Goal: Information Seeking & Learning: Learn about a topic

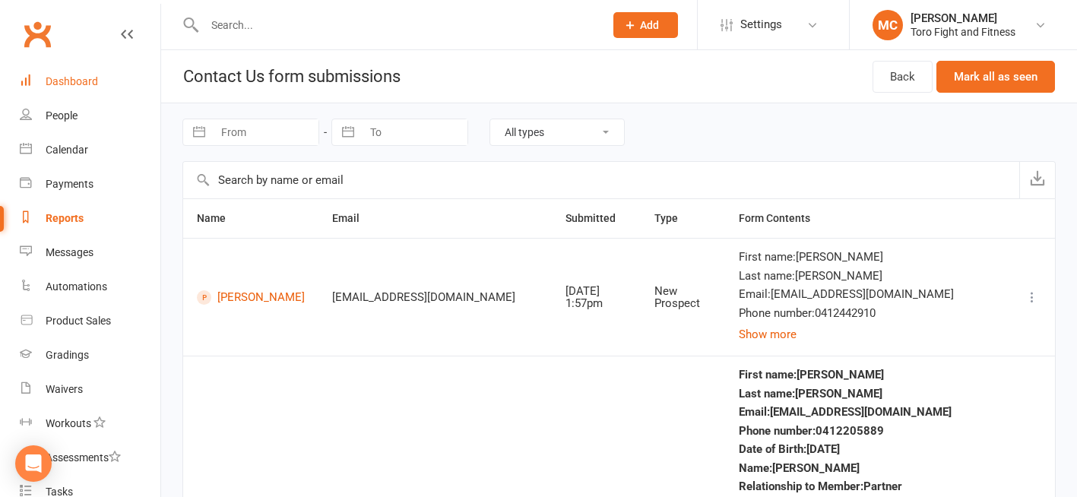
click at [89, 81] on div "Dashboard" at bounding box center [72, 81] width 52 height 12
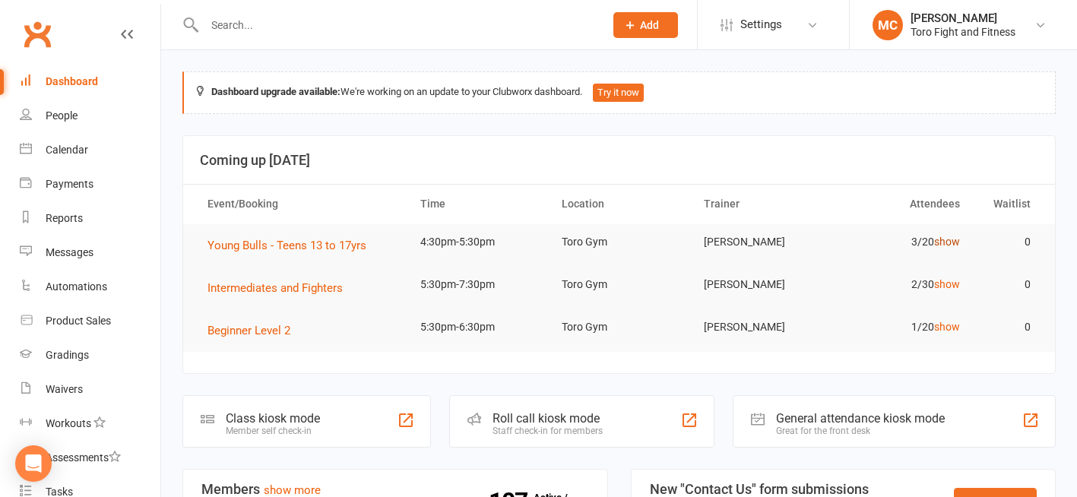
click at [948, 244] on link "show" at bounding box center [947, 242] width 26 height 12
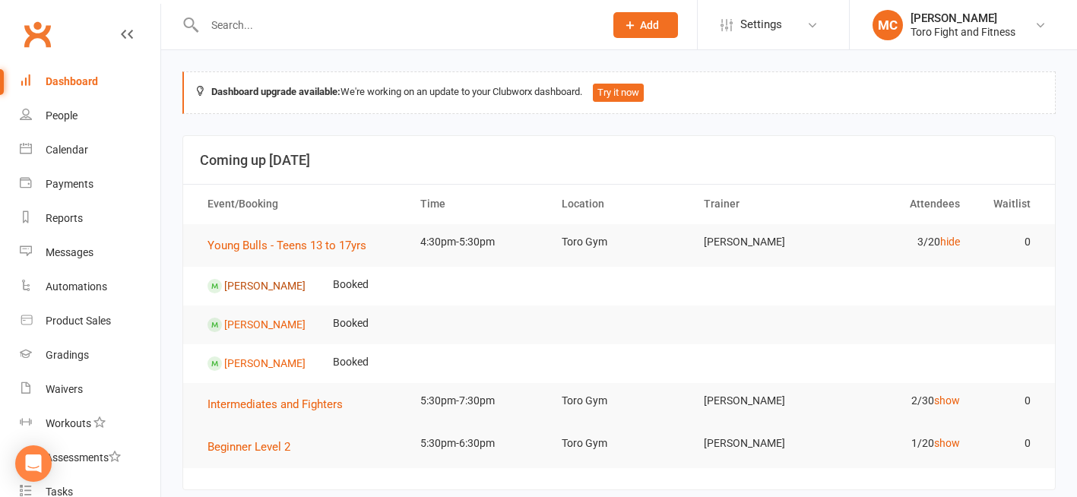
click at [273, 285] on link "[PERSON_NAME]" at bounding box center [264, 285] width 81 height 12
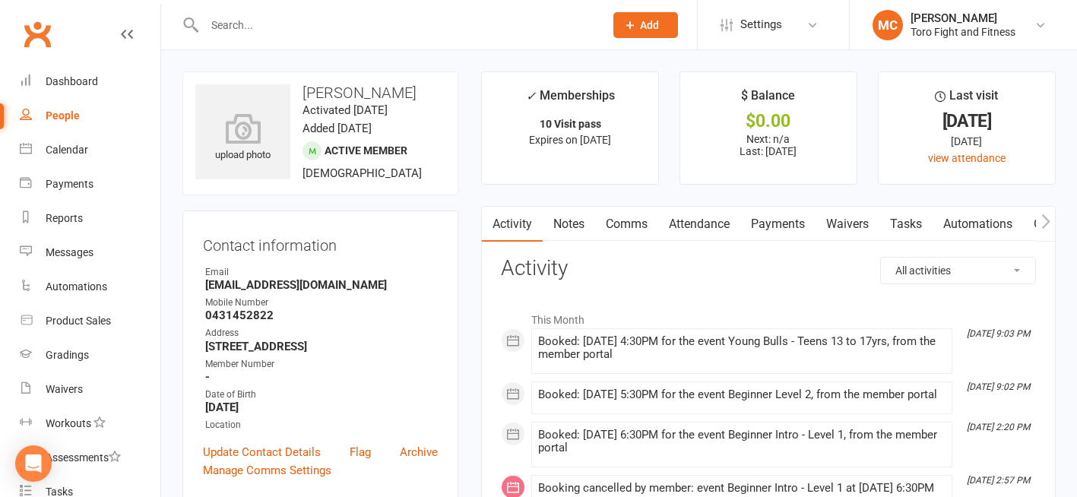
click at [783, 226] on link "Payments" at bounding box center [777, 224] width 75 height 35
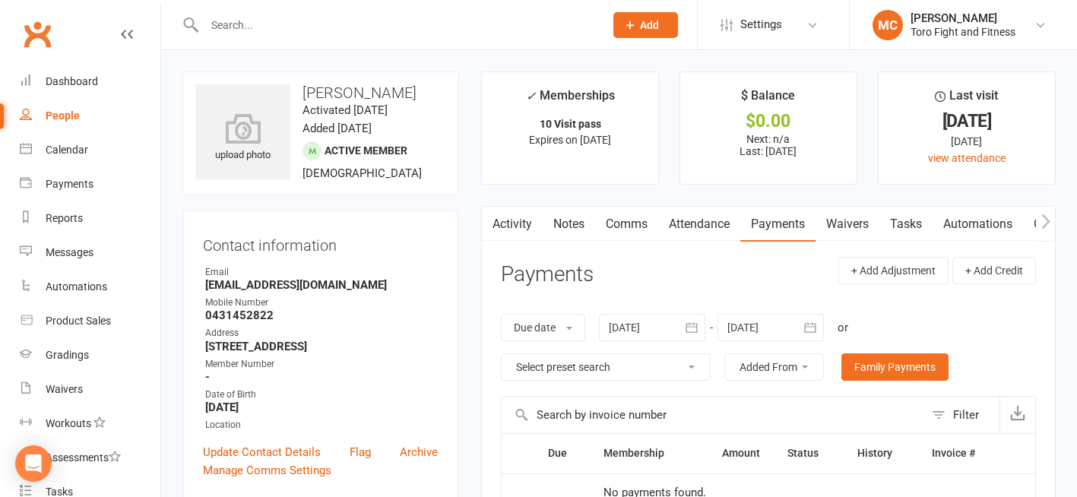
click at [55, 113] on div "People" at bounding box center [63, 115] width 34 height 12
select select "100"
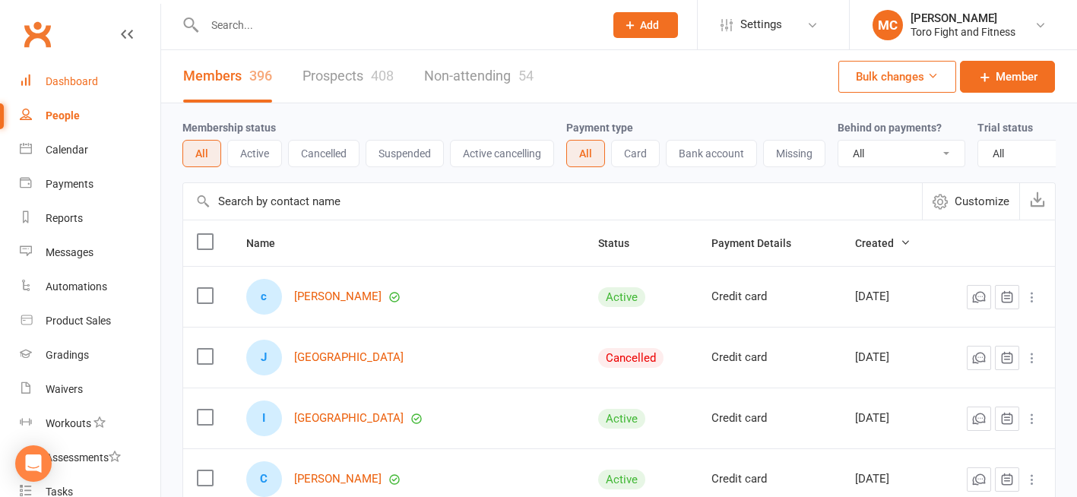
click at [62, 80] on div "Dashboard" at bounding box center [72, 81] width 52 height 12
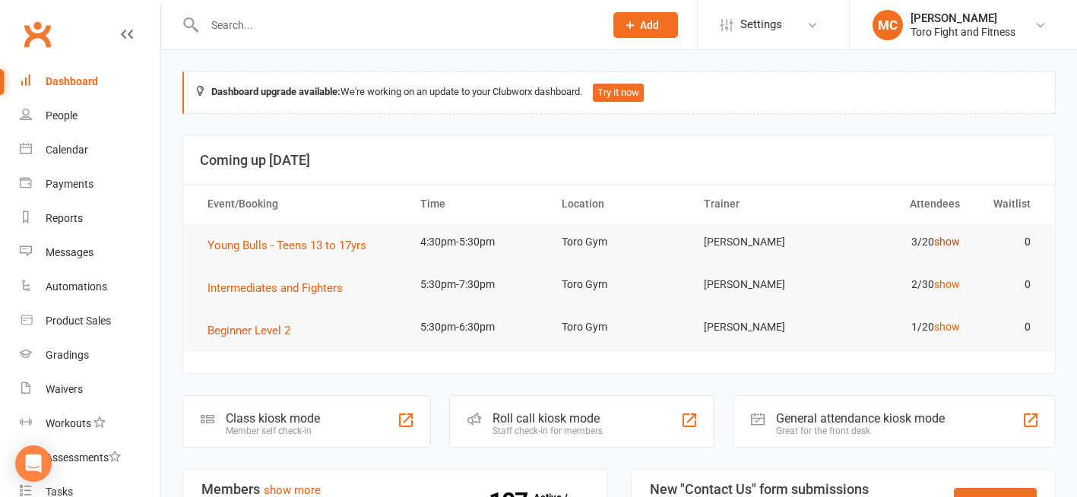
click at [950, 241] on link "show" at bounding box center [947, 242] width 26 height 12
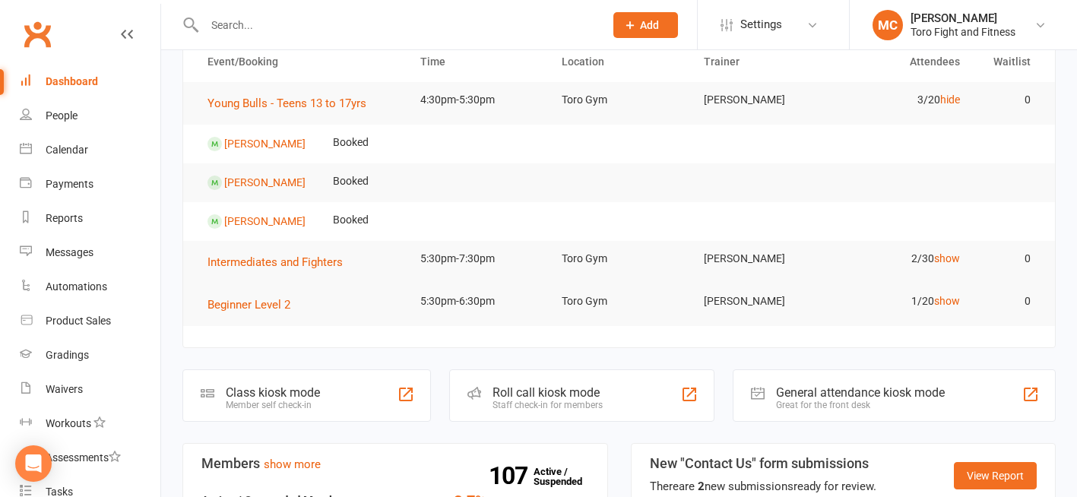
scroll to position [152, 0]
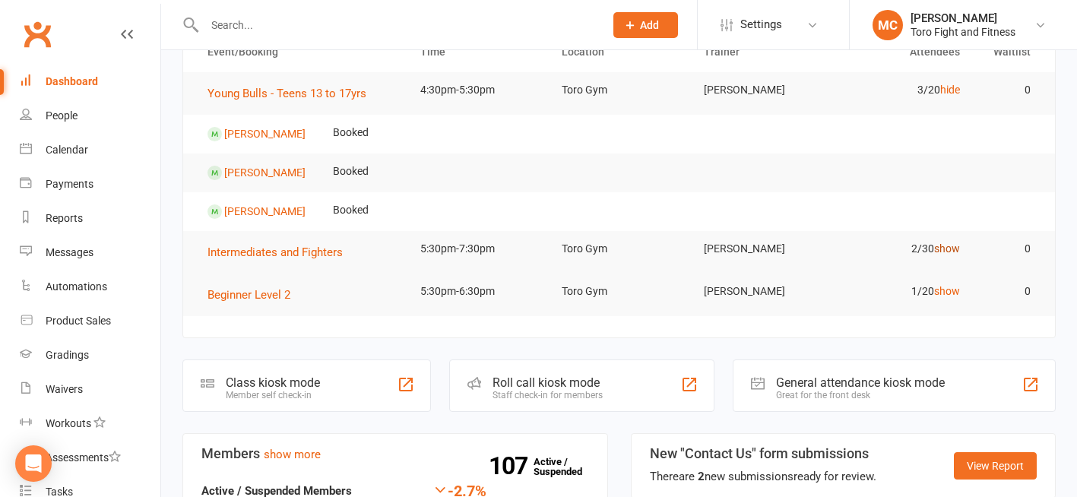
click at [947, 249] on link "show" at bounding box center [947, 248] width 26 height 12
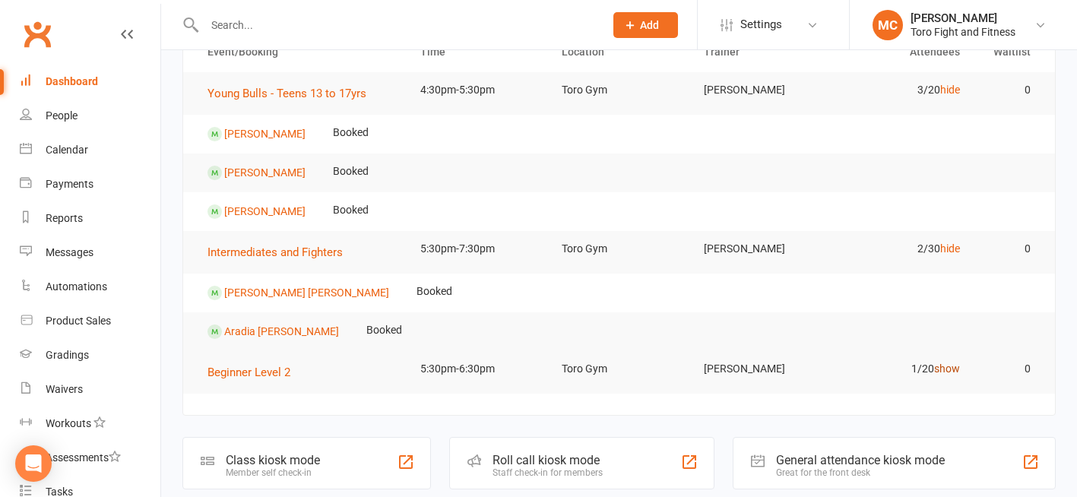
click at [951, 371] on link "show" at bounding box center [947, 368] width 26 height 12
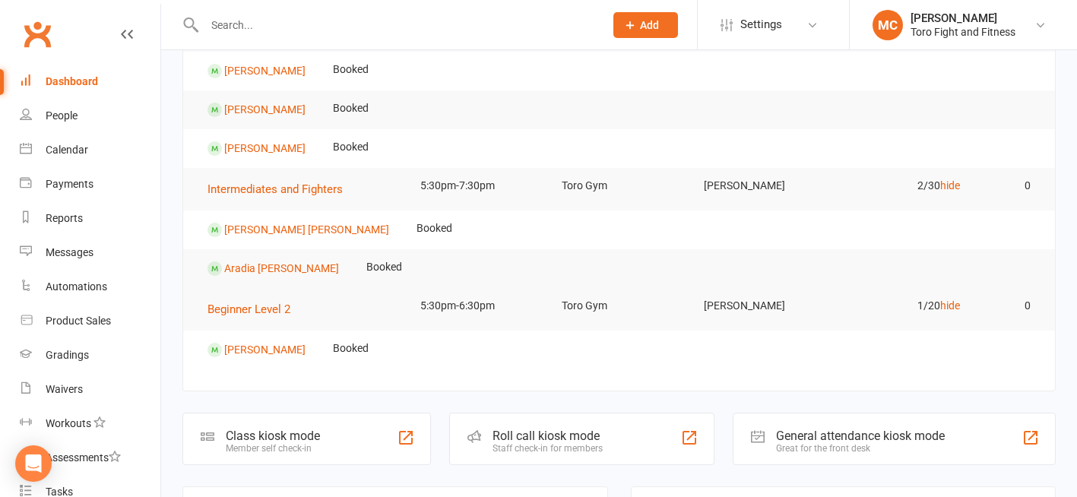
scroll to position [0, 0]
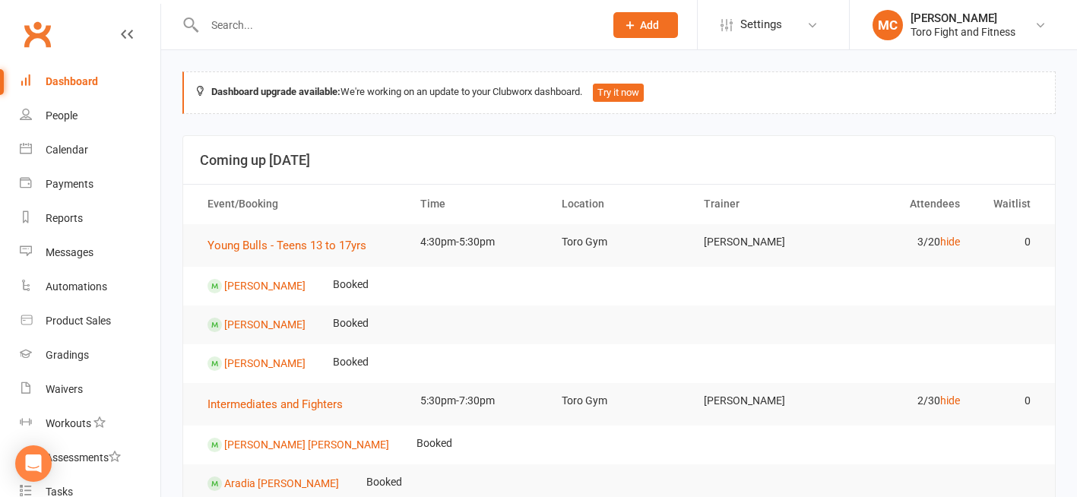
click at [63, 79] on div "Dashboard" at bounding box center [72, 81] width 52 height 12
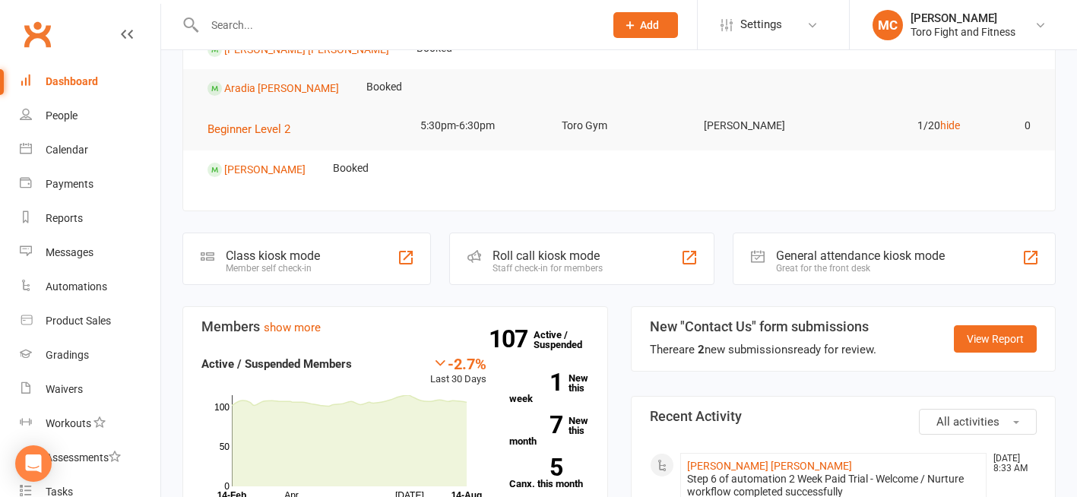
scroll to position [608, 0]
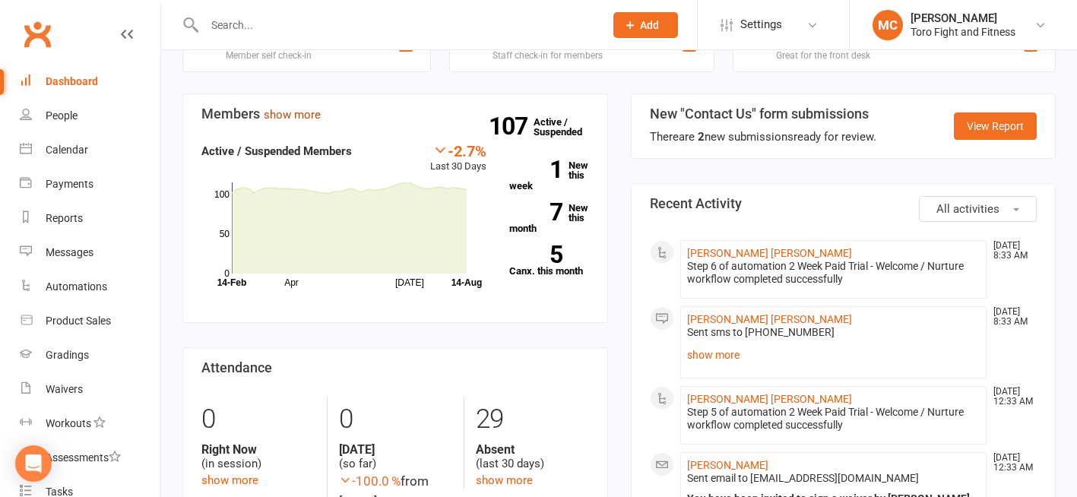
click at [299, 115] on link "show more" at bounding box center [292, 115] width 57 height 14
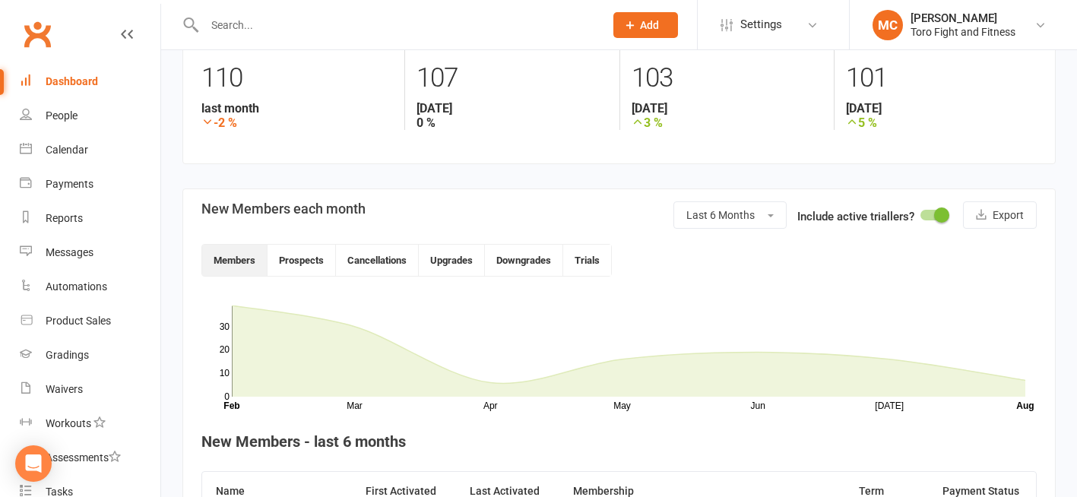
scroll to position [176, 0]
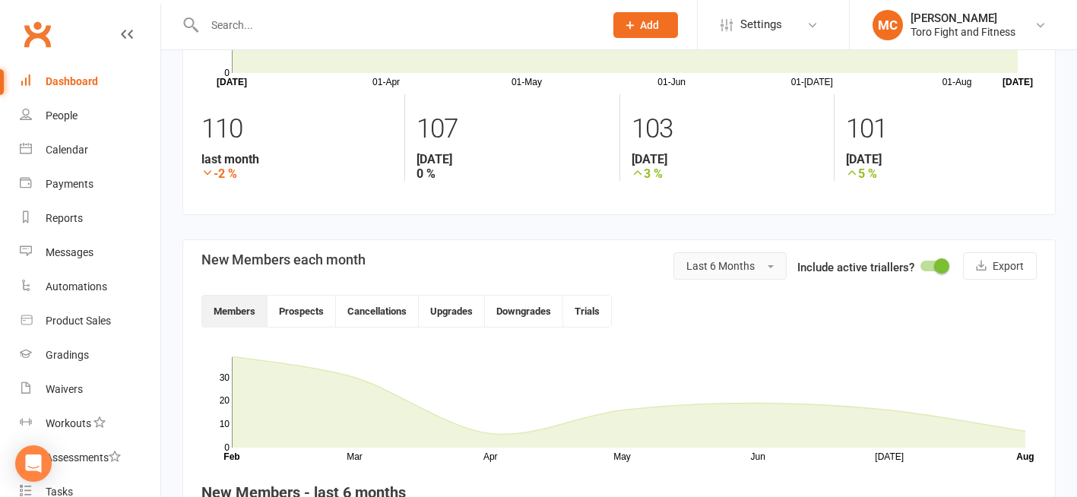
click at [770, 265] on span "button" at bounding box center [770, 266] width 6 height 3
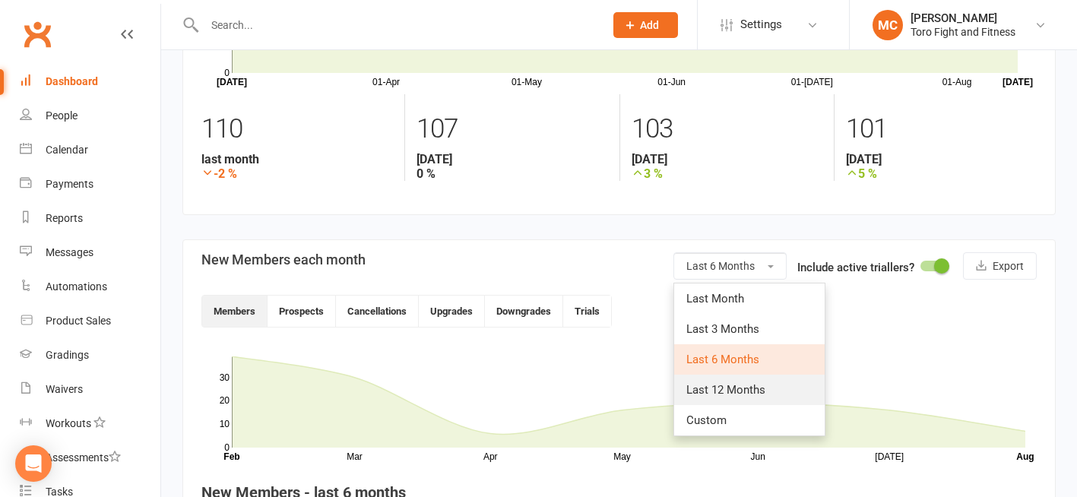
click at [730, 391] on span "Last 12 Months" at bounding box center [725, 390] width 79 height 14
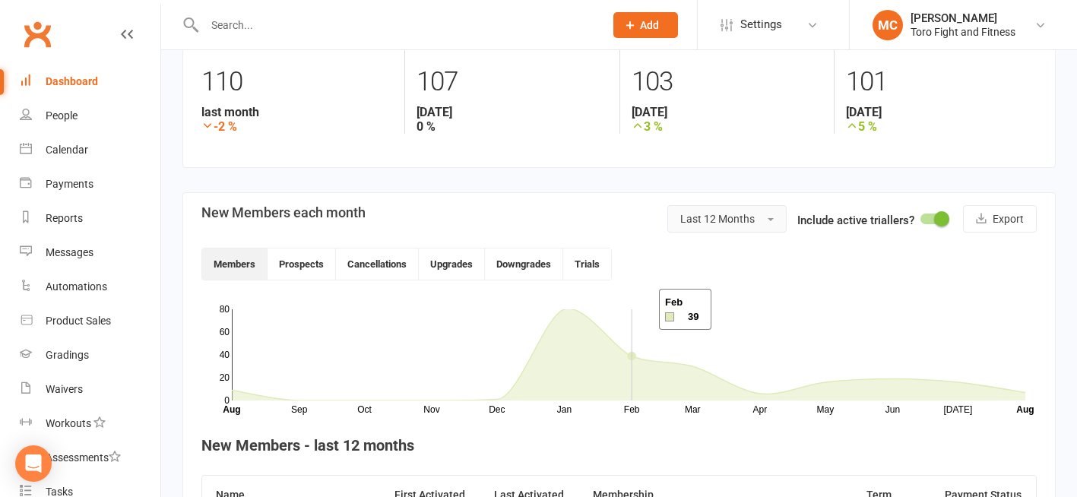
scroll to position [251, 0]
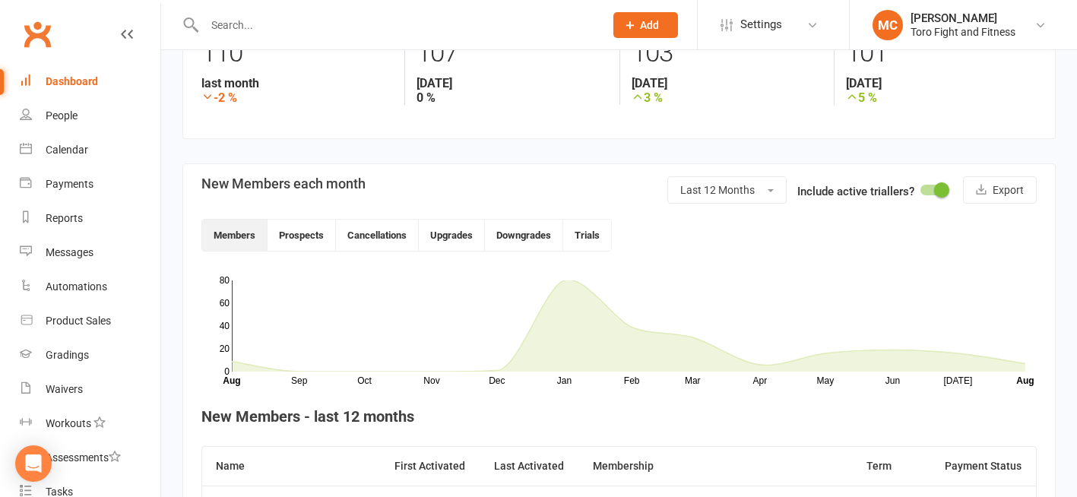
click at [928, 186] on div at bounding box center [933, 190] width 26 height 11
click at [920, 188] on input "checkbox" at bounding box center [920, 188] width 0 height 0
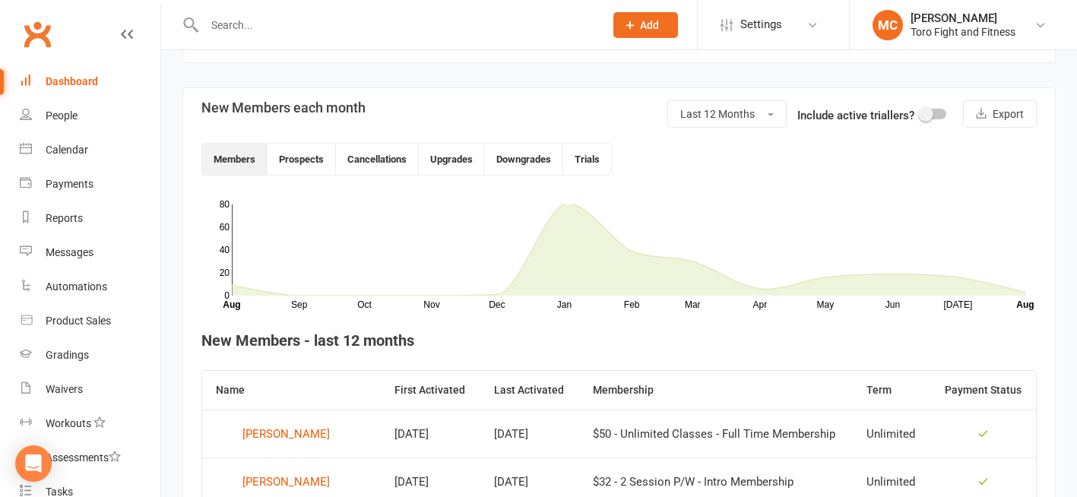
scroll to position [327, 0]
click at [745, 207] on rect at bounding box center [628, 249] width 793 height 91
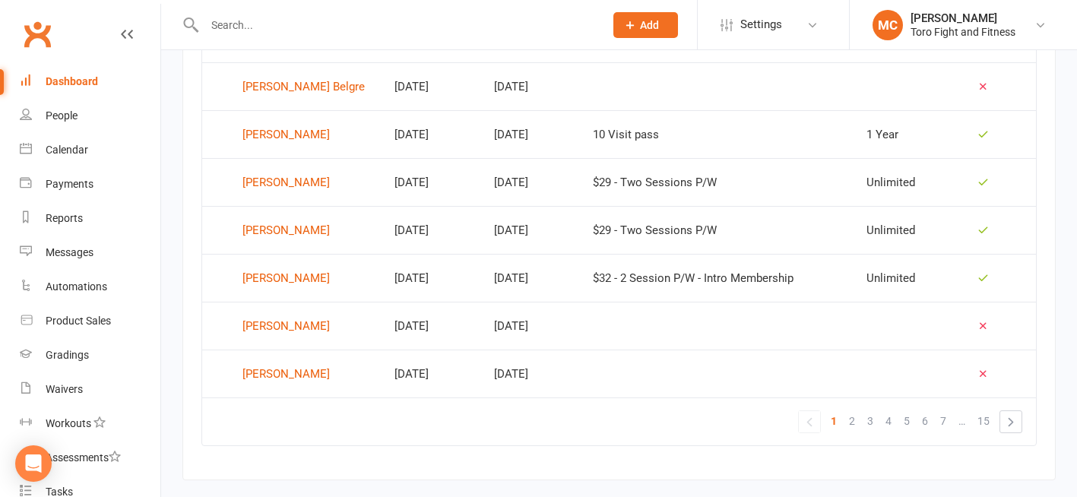
scroll to position [1087, 0]
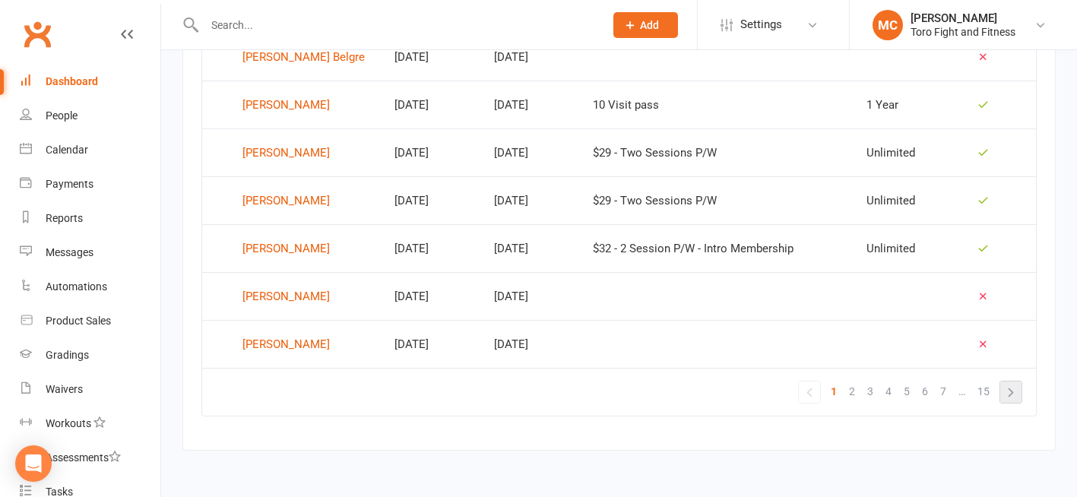
click at [1006, 391] on link "»" at bounding box center [1010, 391] width 21 height 21
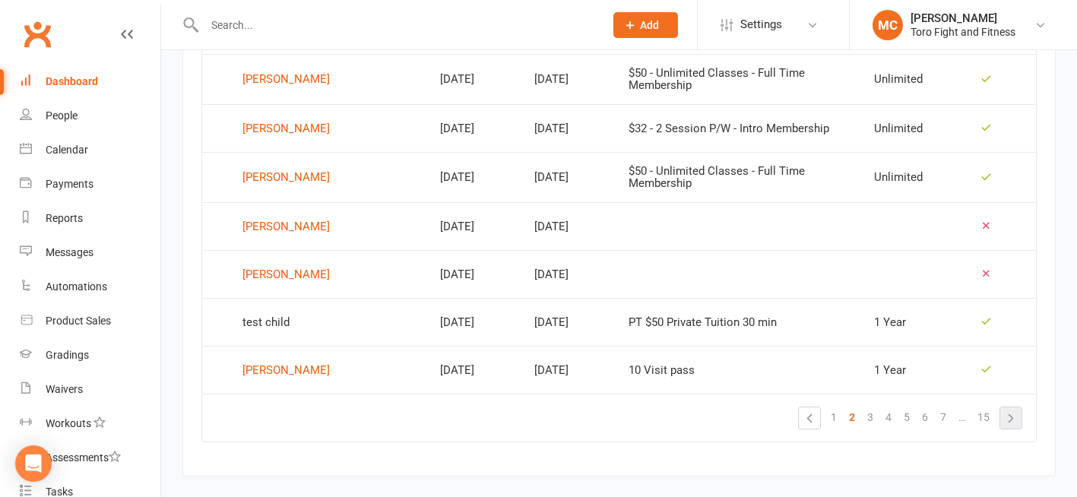
click at [1010, 407] on link "»" at bounding box center [1010, 417] width 21 height 21
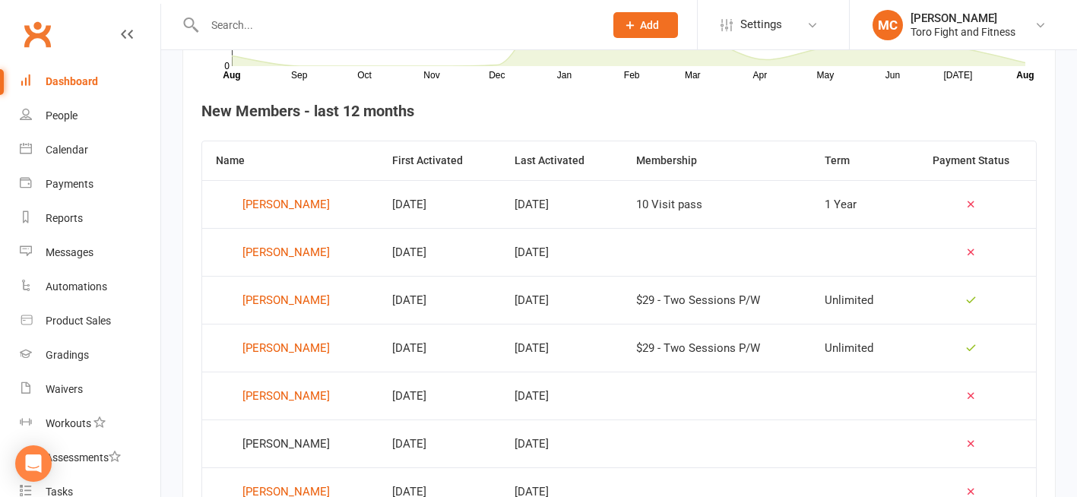
scroll to position [555, 0]
click at [262, 252] on div "[PERSON_NAME]" at bounding box center [285, 253] width 87 height 23
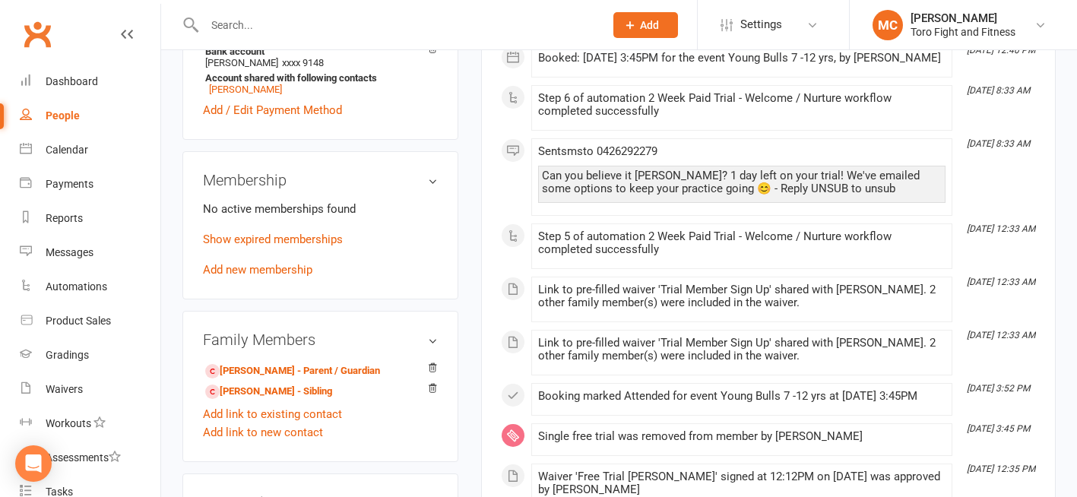
scroll to position [532, 0]
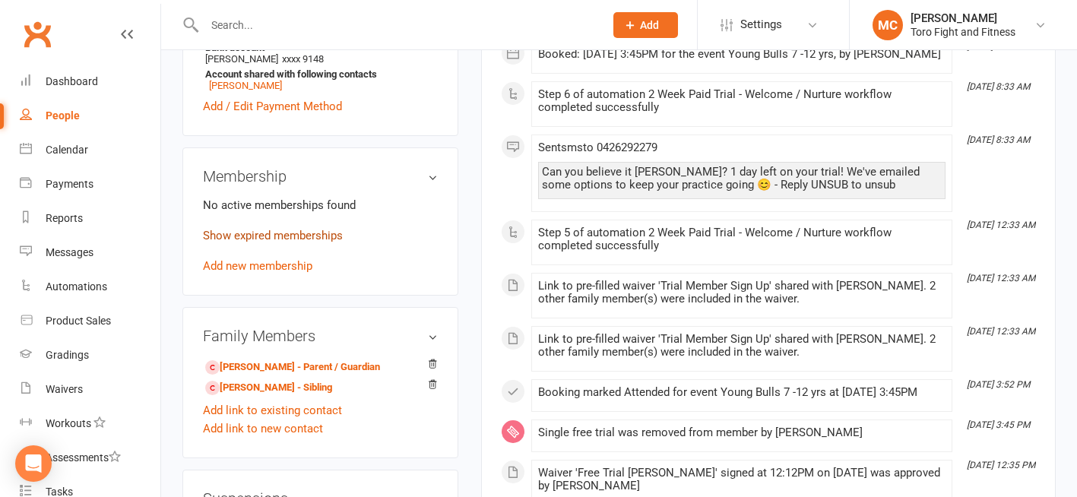
click at [281, 242] on link "Show expired memberships" at bounding box center [273, 236] width 140 height 14
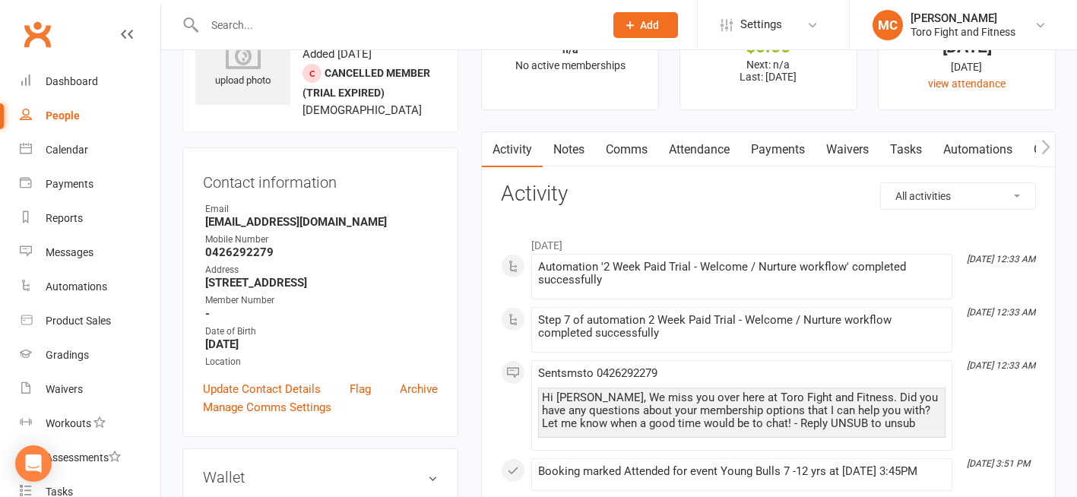
scroll to position [76, 0]
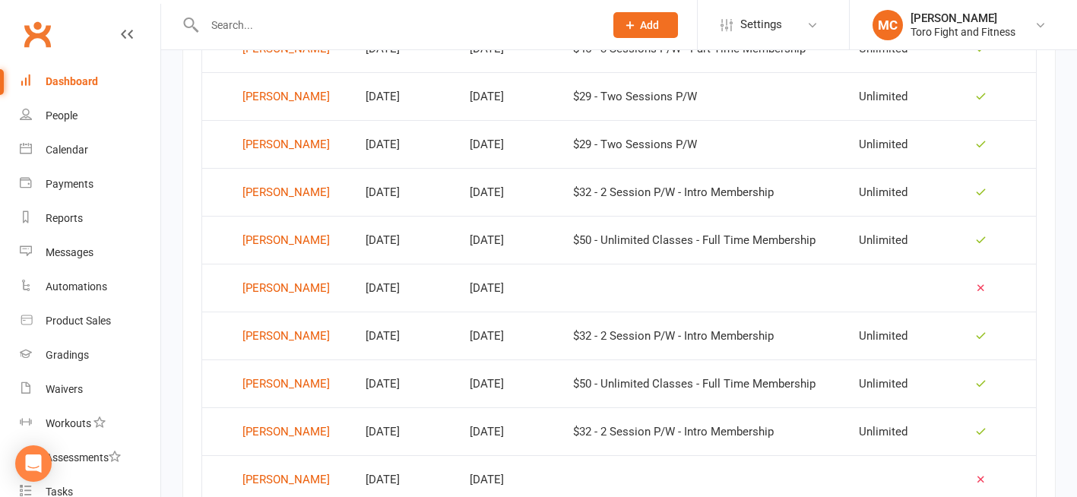
scroll to position [1087, 0]
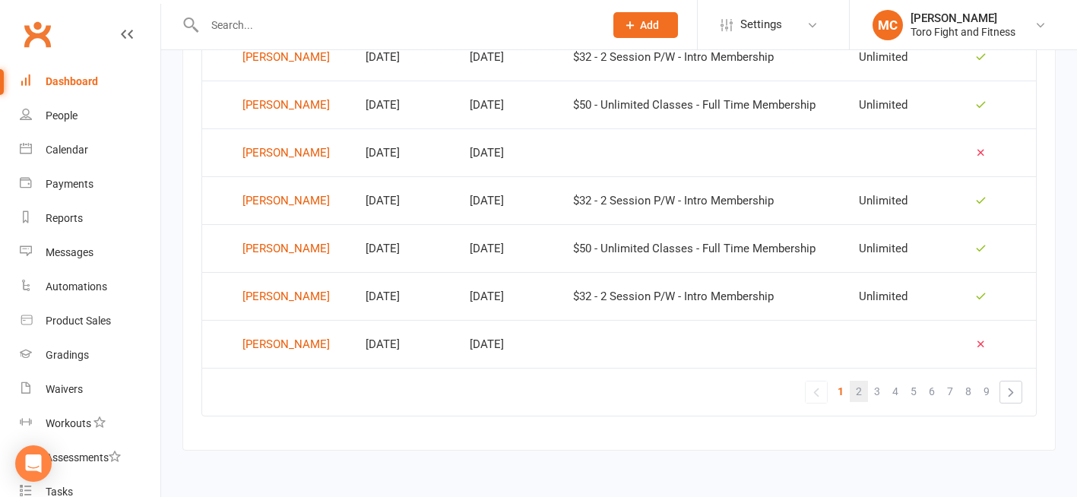
click at [859, 397] on span "2" at bounding box center [858, 391] width 6 height 21
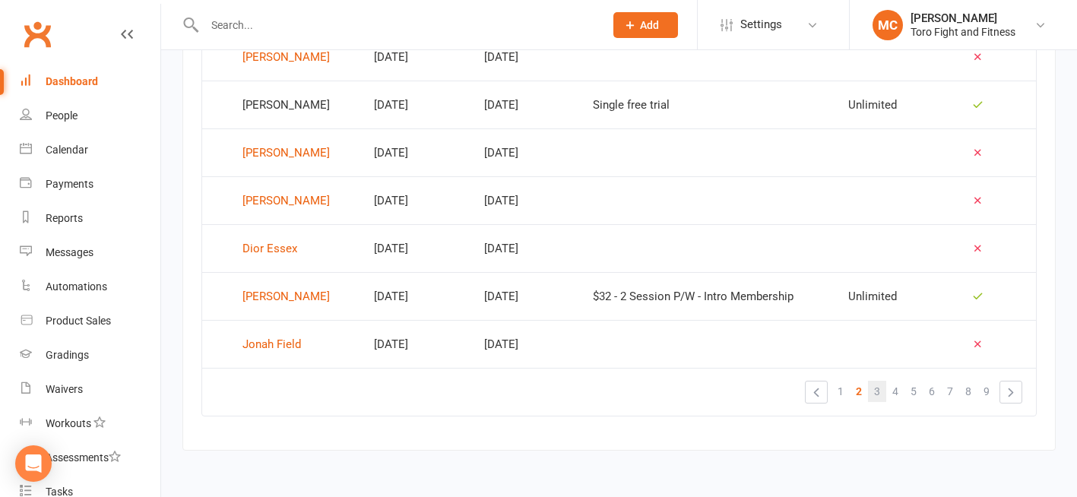
click at [878, 391] on span "3" at bounding box center [877, 391] width 6 height 21
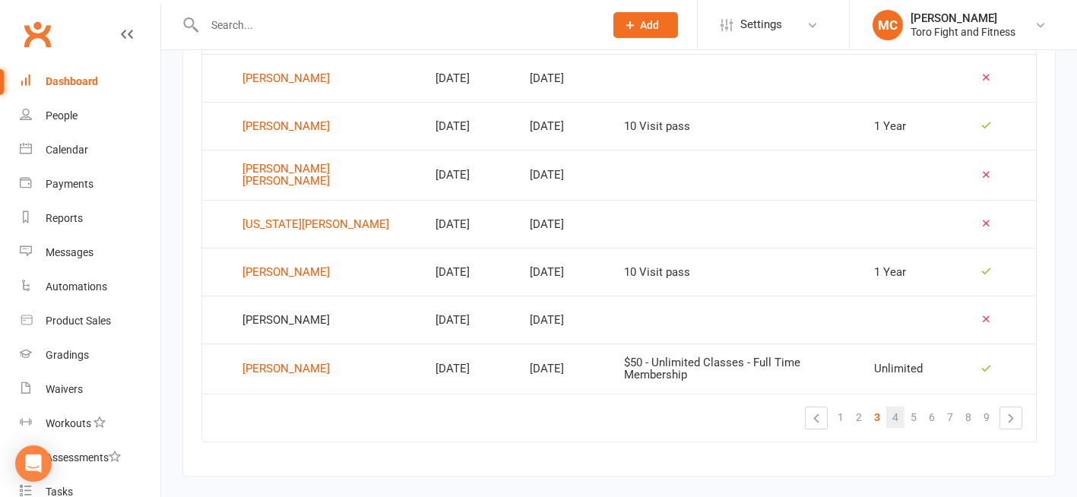
click at [895, 406] on span "4" at bounding box center [895, 416] width 6 height 21
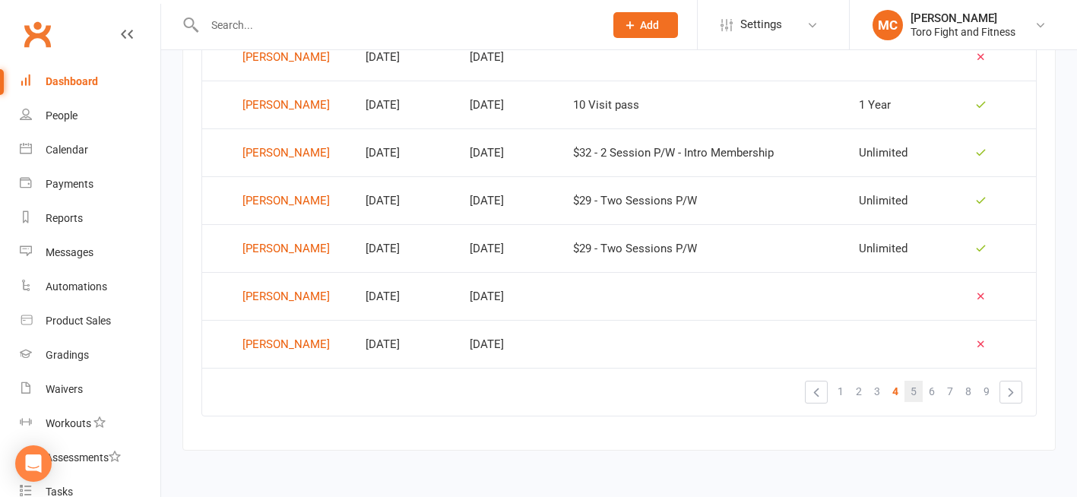
click at [915, 392] on span "5" at bounding box center [913, 391] width 6 height 21
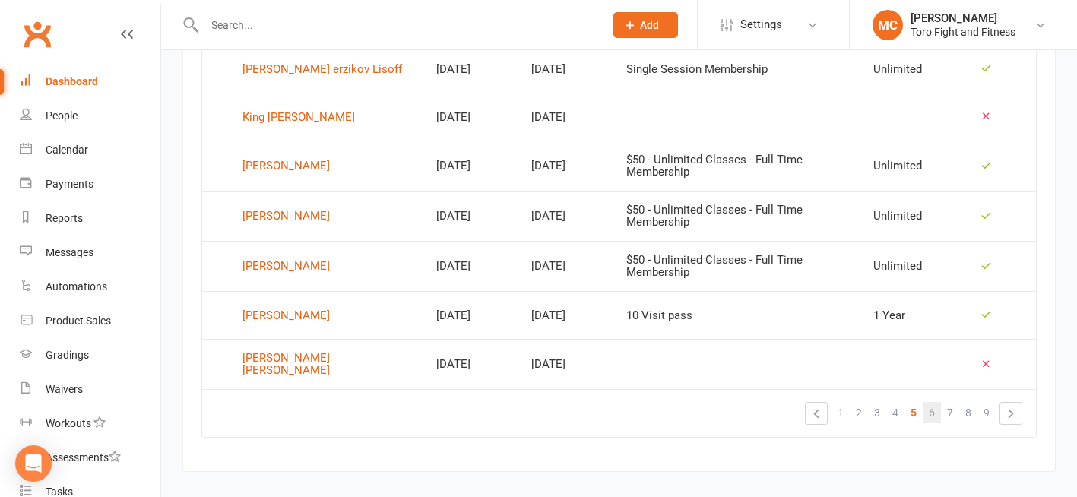
click at [931, 402] on span "6" at bounding box center [931, 412] width 6 height 21
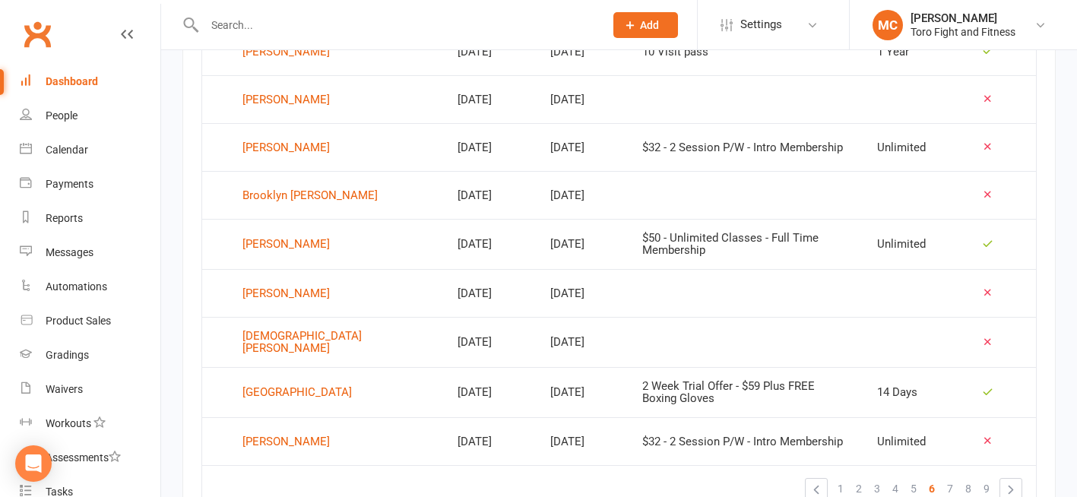
scroll to position [1011, 0]
click at [266, 282] on div "[PERSON_NAME]" at bounding box center [285, 293] width 87 height 23
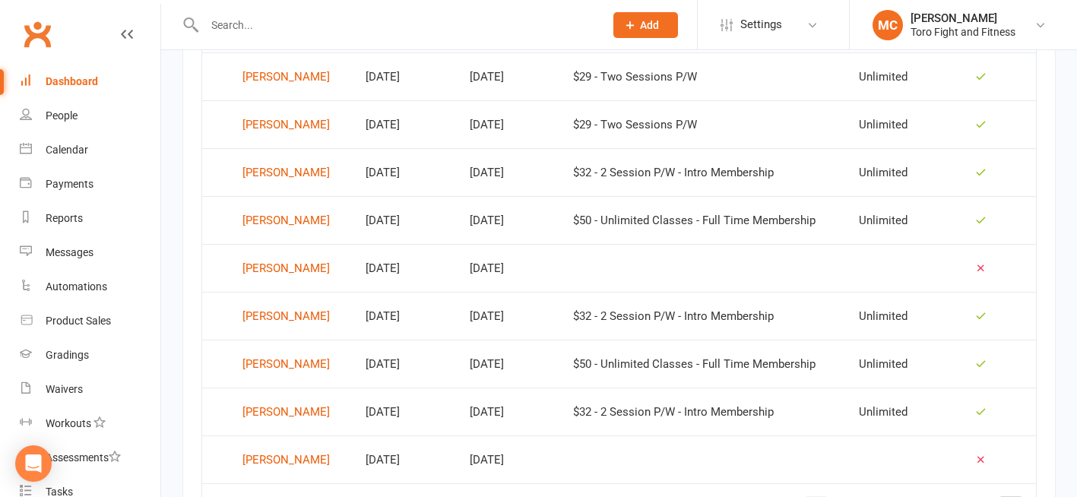
scroll to position [1087, 0]
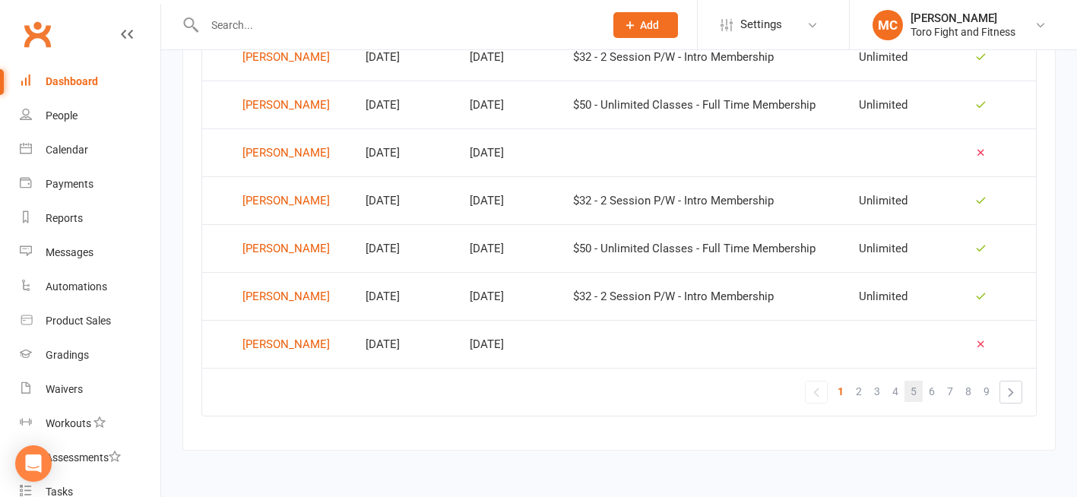
click at [916, 391] on span "5" at bounding box center [913, 391] width 6 height 21
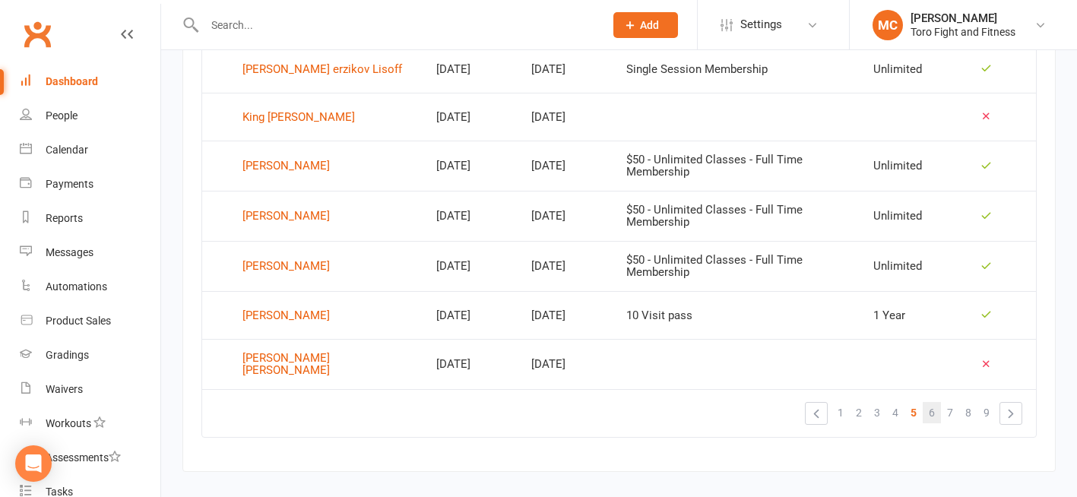
click at [932, 402] on span "6" at bounding box center [931, 412] width 6 height 21
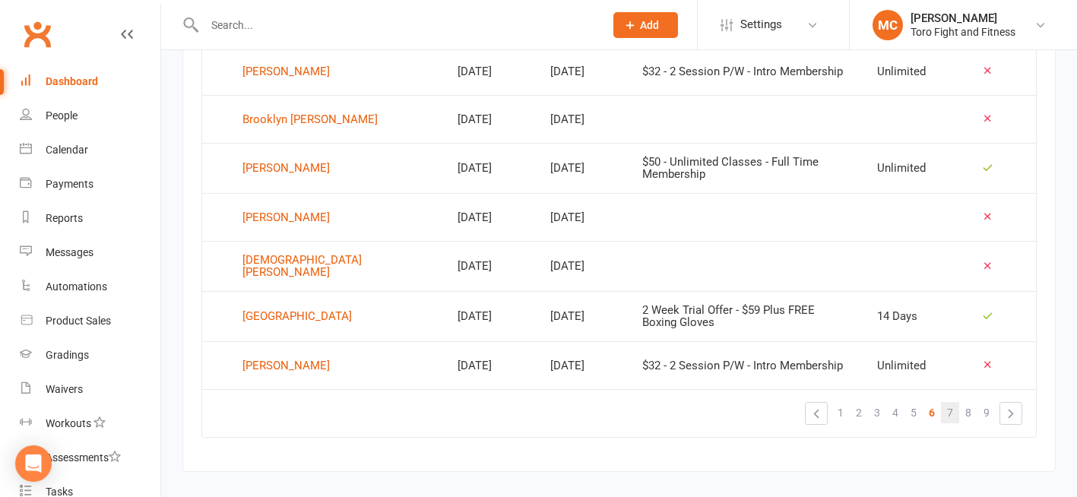
click at [950, 402] on span "7" at bounding box center [950, 412] width 6 height 21
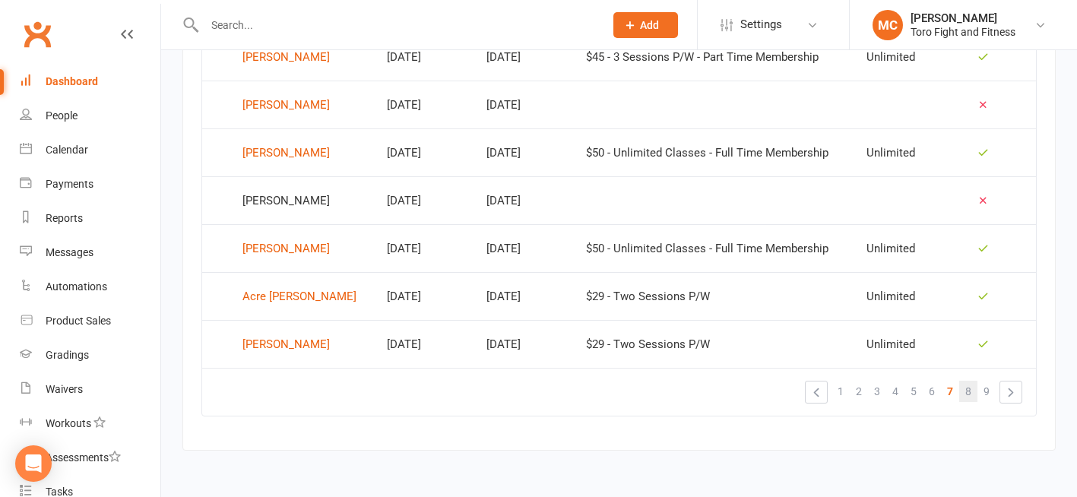
click at [969, 391] on span "8" at bounding box center [968, 391] width 6 height 21
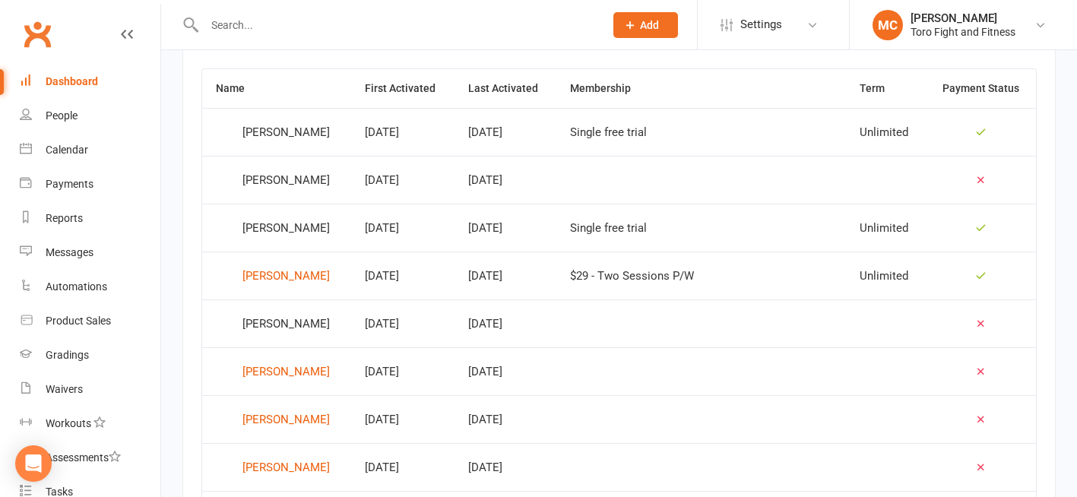
scroll to position [631, 0]
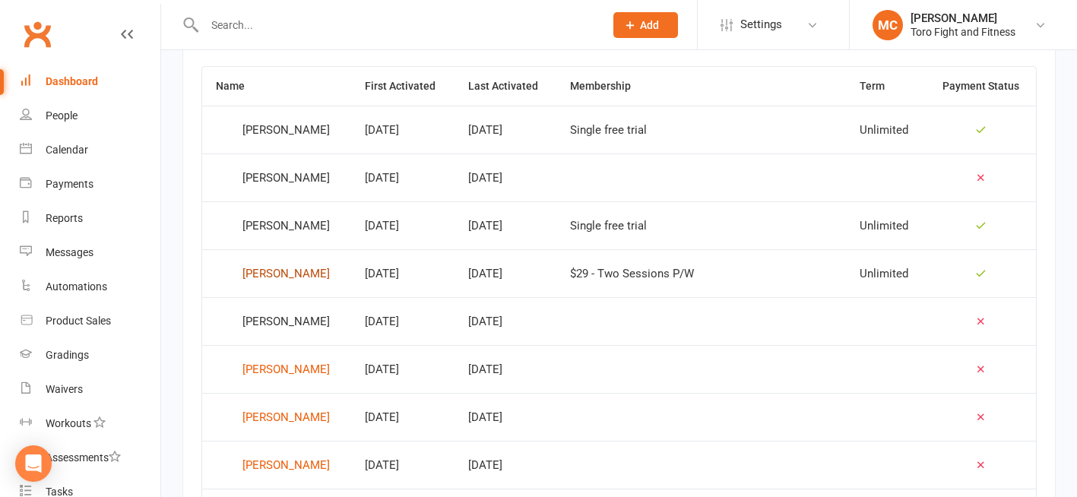
click at [280, 274] on div "[PERSON_NAME]" at bounding box center [285, 273] width 87 height 23
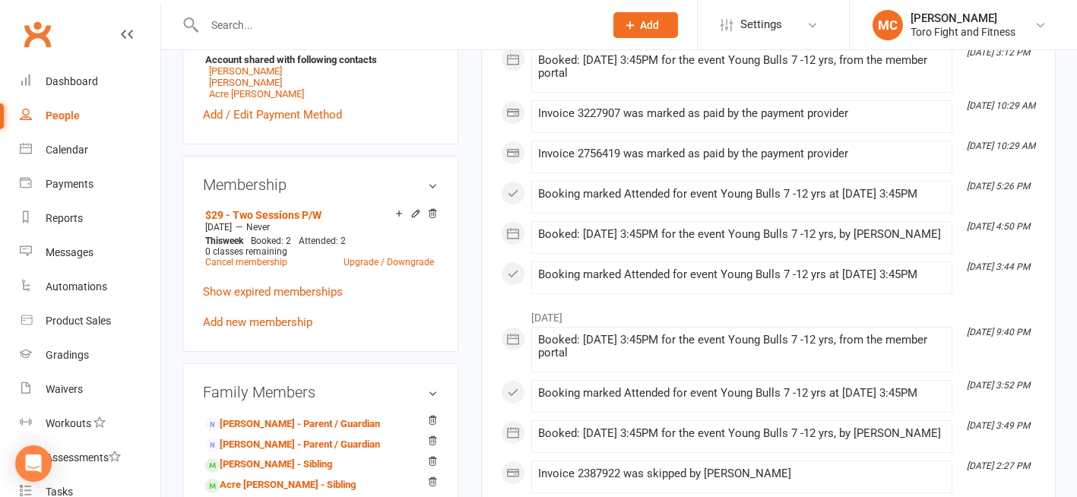
scroll to position [608, 0]
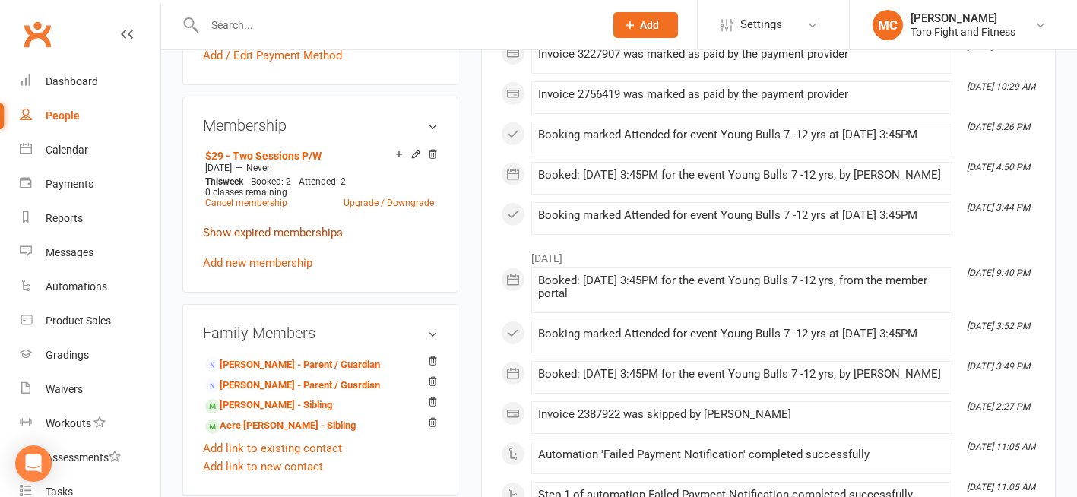
click at [270, 226] on link "Show expired memberships" at bounding box center [273, 233] width 140 height 14
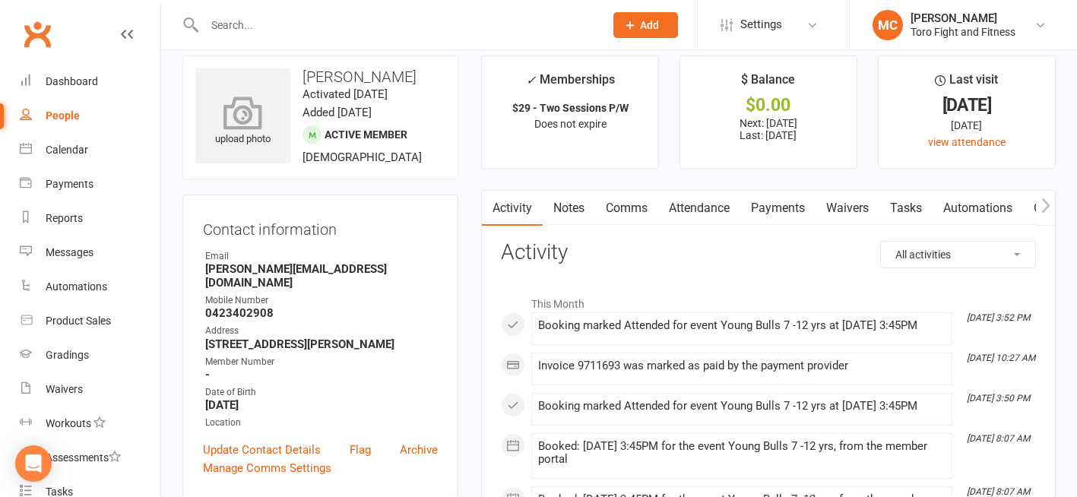
scroll to position [0, 0]
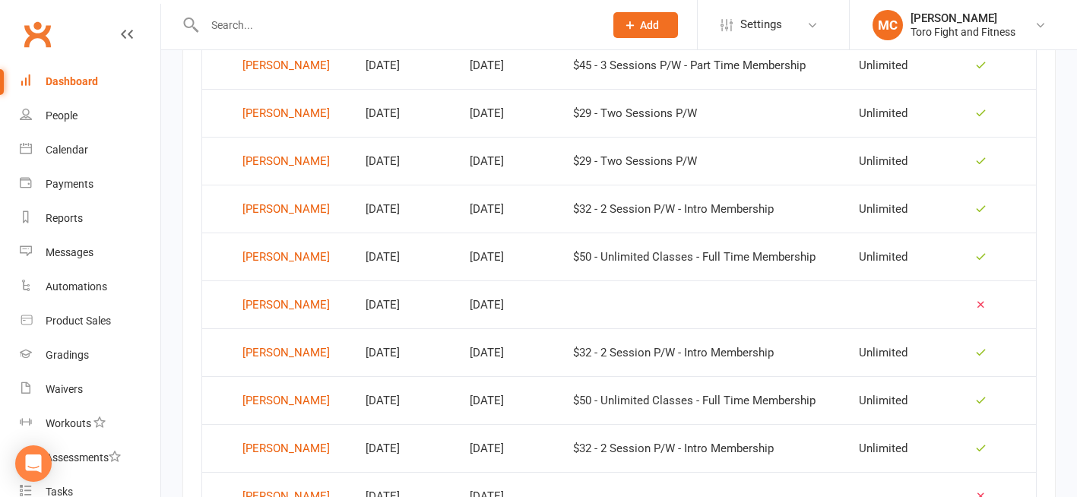
scroll to position [1087, 0]
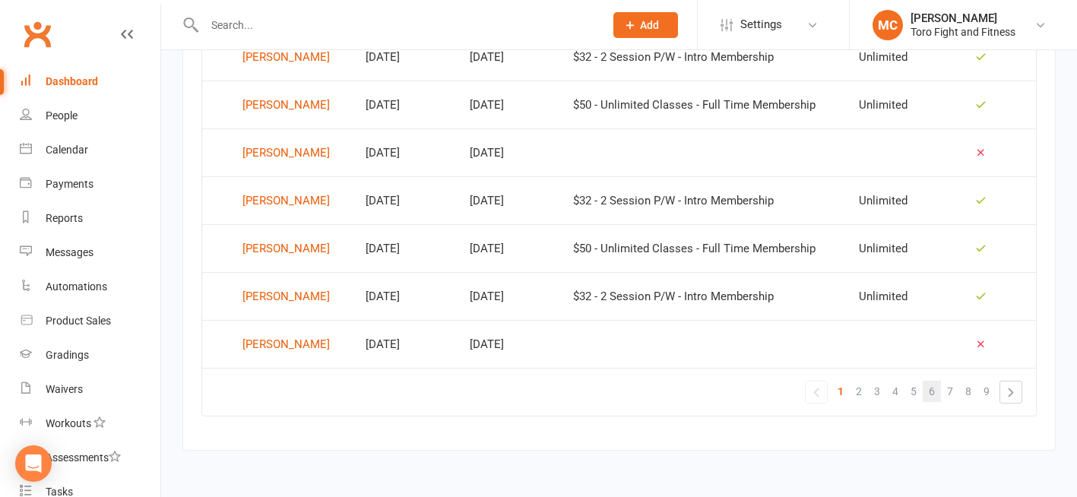
click at [934, 394] on span "6" at bounding box center [931, 391] width 6 height 21
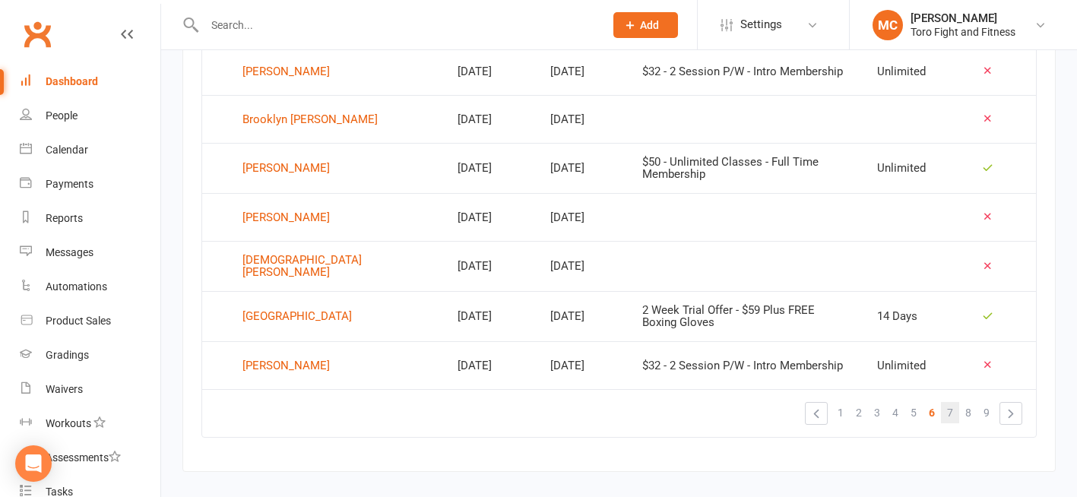
click at [947, 402] on span "7" at bounding box center [950, 412] width 6 height 21
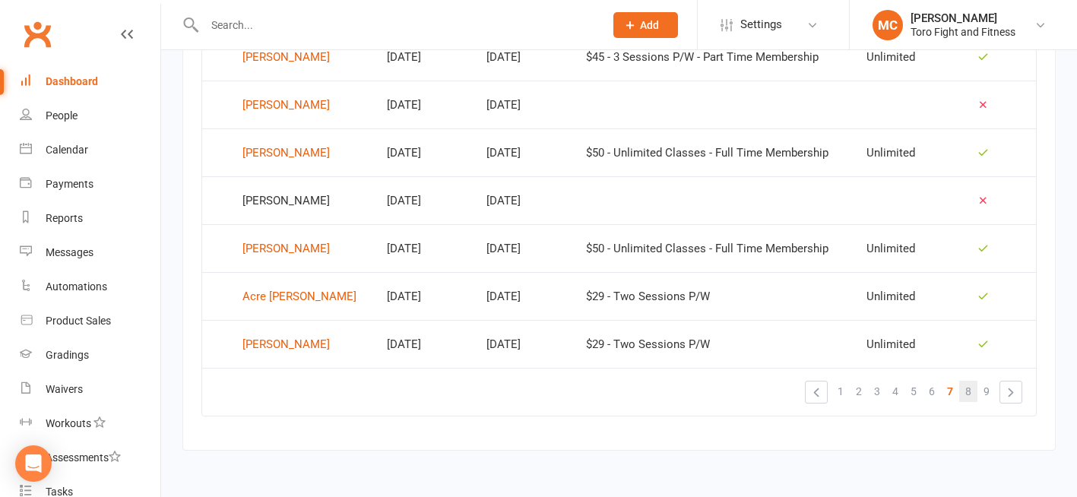
click at [967, 392] on span "8" at bounding box center [968, 391] width 6 height 21
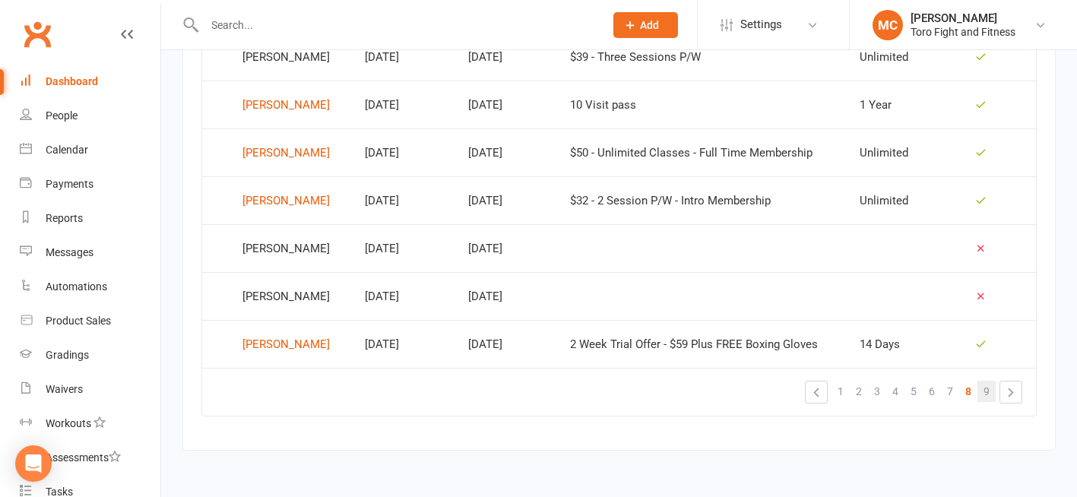
click at [985, 392] on span "9" at bounding box center [986, 391] width 6 height 21
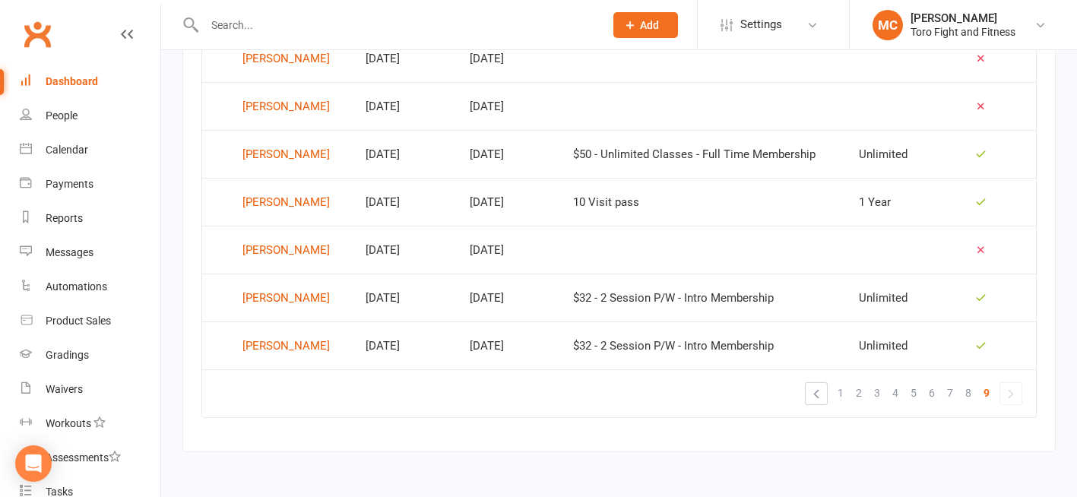
scroll to position [991, 0]
click at [1006, 392] on link "»" at bounding box center [1010, 391] width 21 height 21
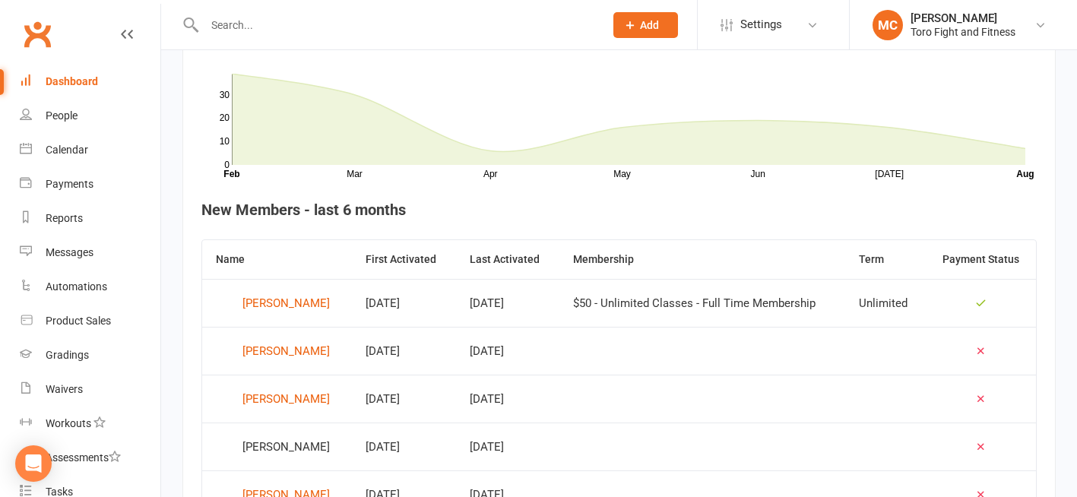
scroll to position [156, 0]
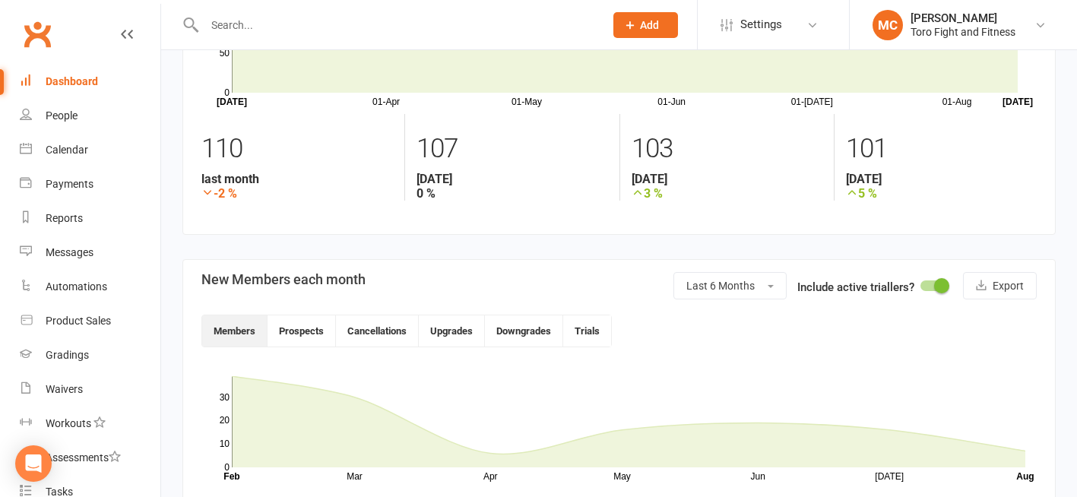
click at [923, 283] on div at bounding box center [933, 285] width 26 height 11
click at [920, 283] on input "checkbox" at bounding box center [920, 283] width 0 height 0
click at [375, 332] on button "Cancellations" at bounding box center [377, 330] width 83 height 31
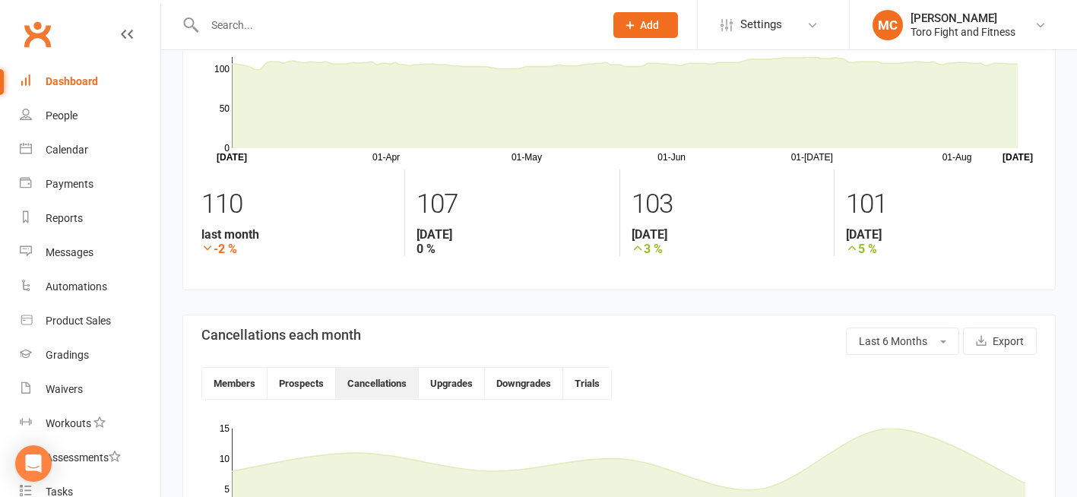
scroll to position [100, 0]
click at [934, 344] on button "Last 6 Months" at bounding box center [902, 340] width 113 height 27
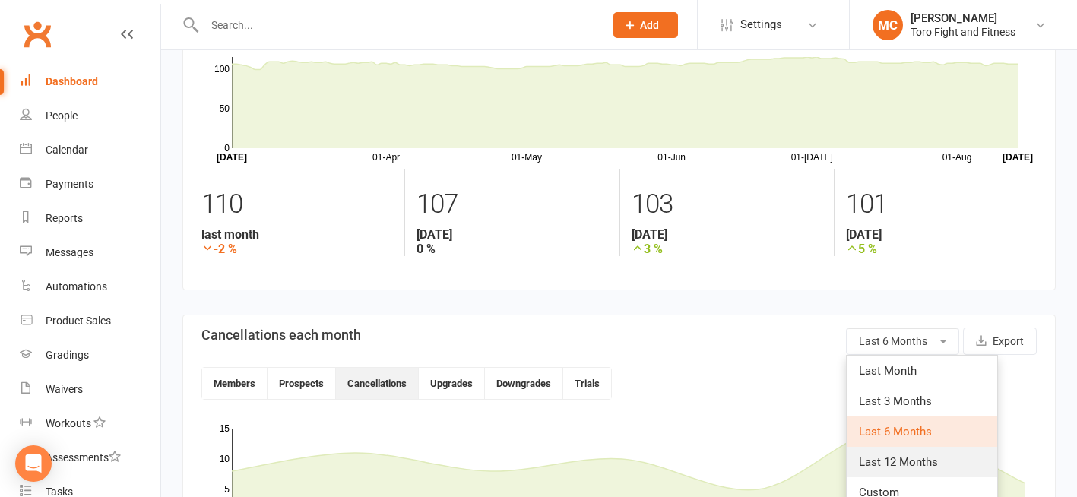
click at [915, 464] on span "Last 12 Months" at bounding box center [898, 462] width 79 height 14
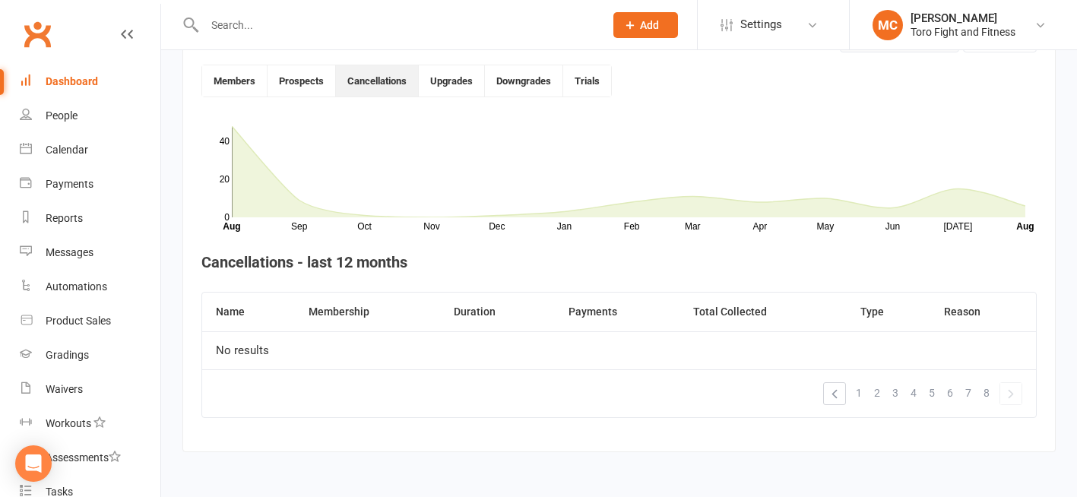
scroll to position [404, 0]
click at [452, 82] on button "Upgrades" at bounding box center [452, 79] width 66 height 31
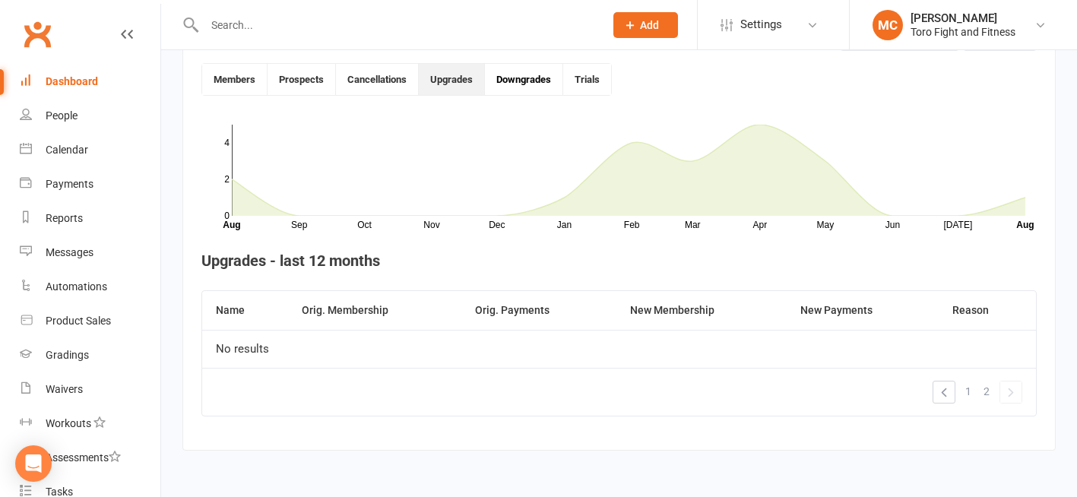
click at [517, 81] on button "Downgrades" at bounding box center [524, 79] width 78 height 31
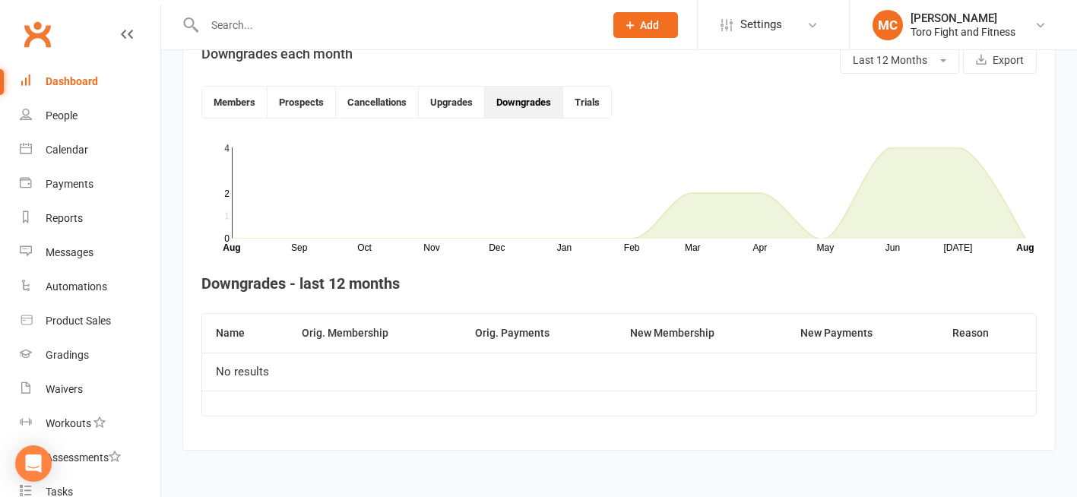
scroll to position [381, 0]
click at [587, 108] on button "Trials" at bounding box center [587, 102] width 48 height 31
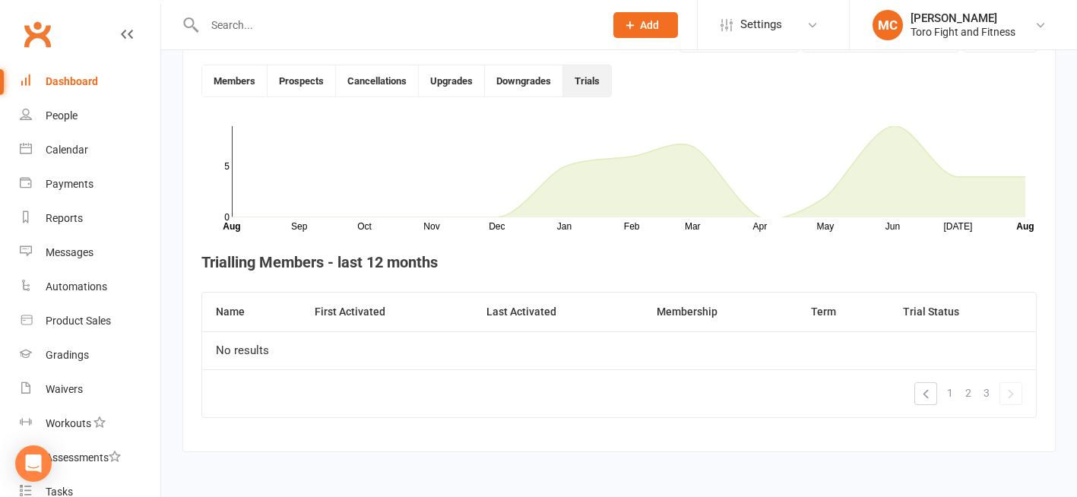
scroll to position [404, 0]
click at [949, 394] on span "1" at bounding box center [950, 391] width 6 height 21
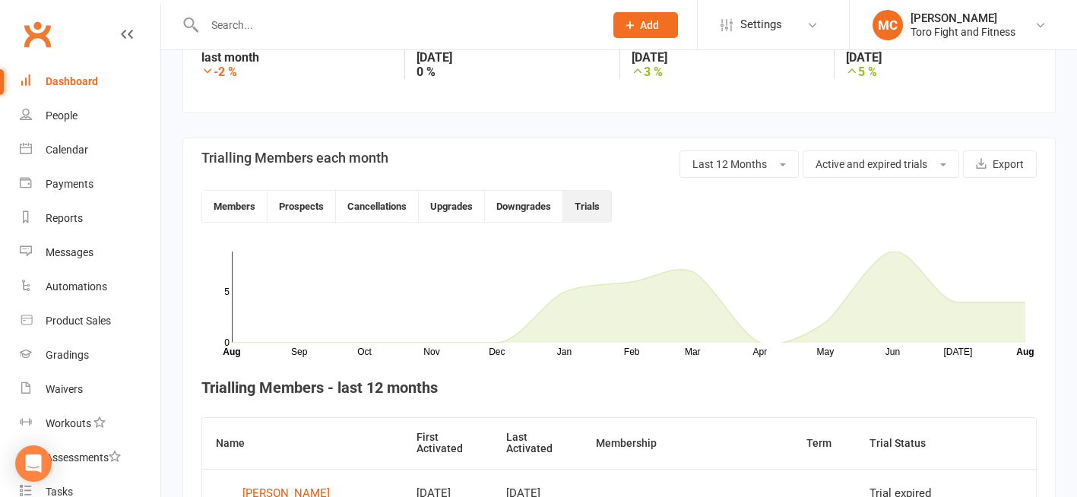
scroll to position [252, 0]
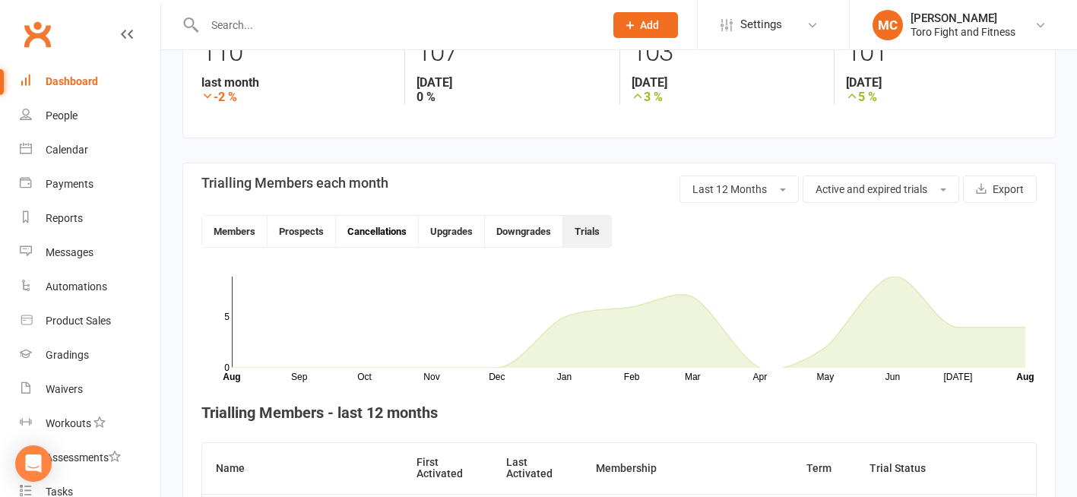
click at [377, 227] on button "Cancellations" at bounding box center [377, 231] width 83 height 31
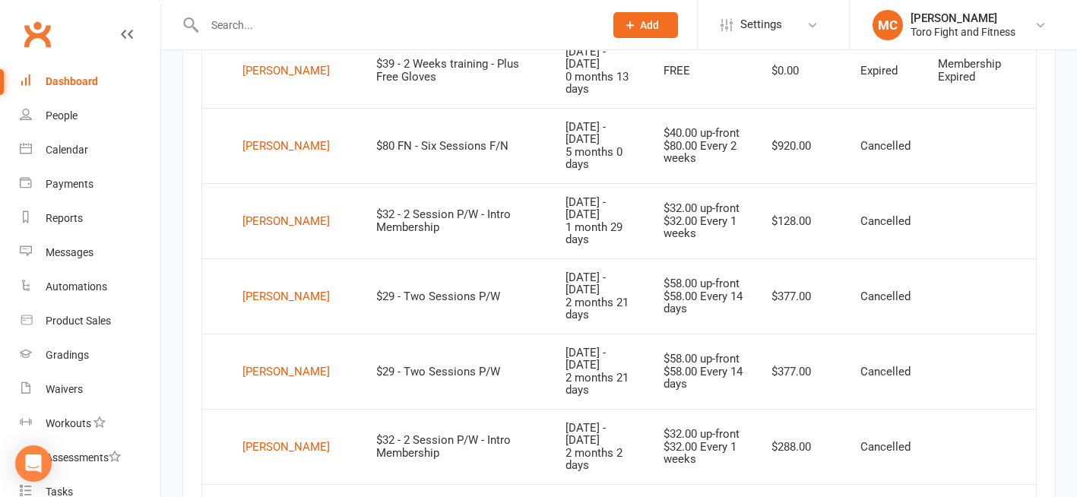
scroll to position [1318, 0]
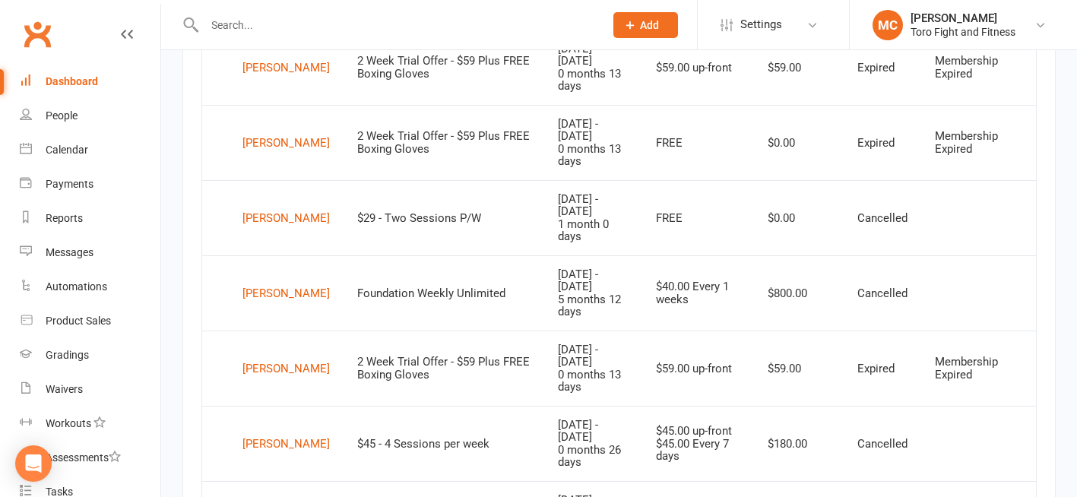
click at [76, 84] on div "Dashboard" at bounding box center [72, 81] width 52 height 12
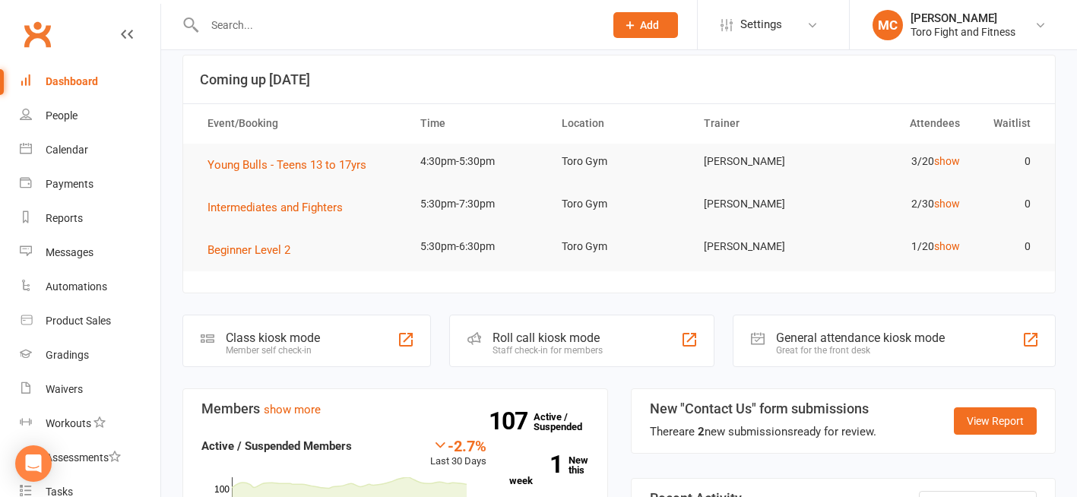
scroll to position [76, 0]
